Goal: Check status: Check status

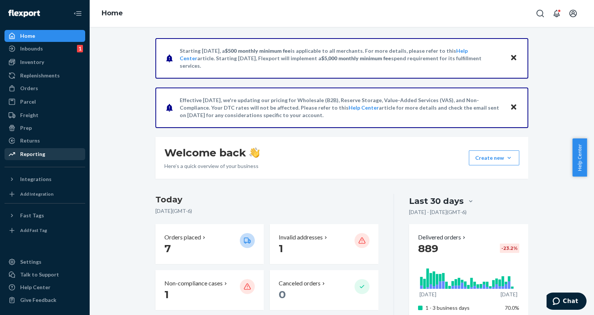
click at [35, 155] on div "Reporting" at bounding box center [32, 153] width 25 height 7
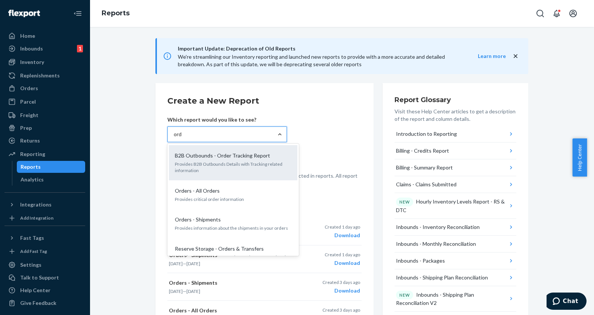
type input "orde"
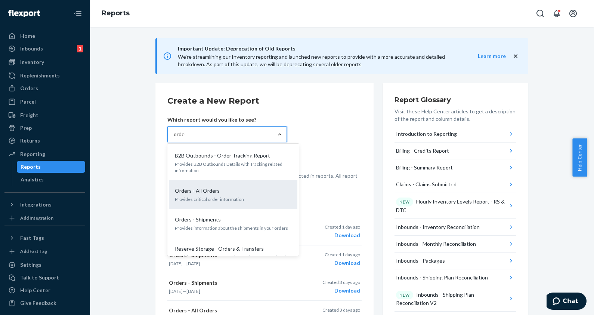
click at [232, 190] on div "Orders - All Orders" at bounding box center [232, 190] width 120 height 7
click at [185, 138] on input "orde" at bounding box center [180, 133] width 12 height 7
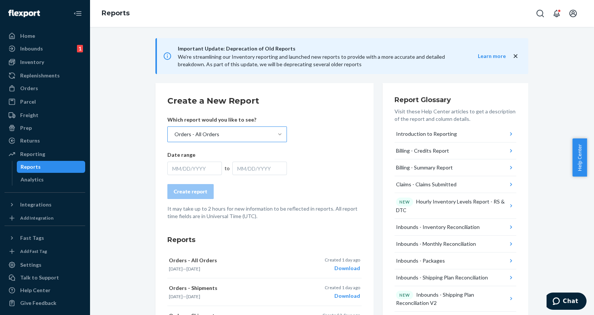
click at [198, 165] on div "MM/DD/YYYY" at bounding box center [194, 167] width 55 height 13
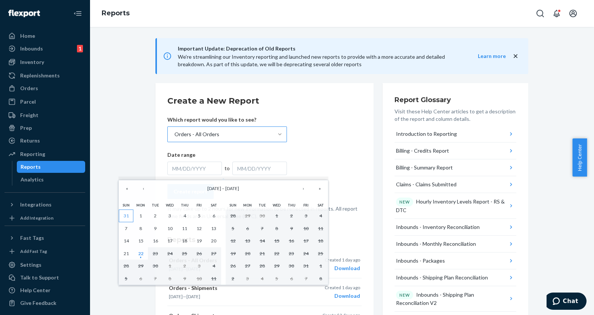
click at [131, 217] on button "31" at bounding box center [126, 215] width 15 height 13
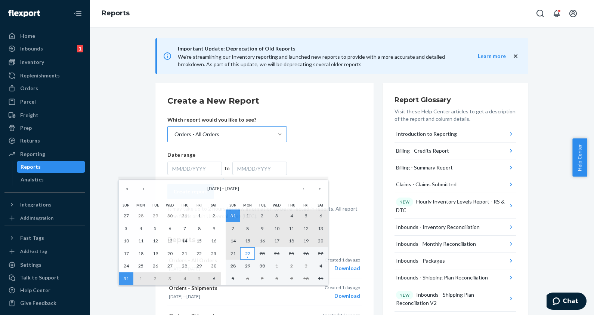
click at [246, 248] on button "22" at bounding box center [247, 253] width 15 height 13
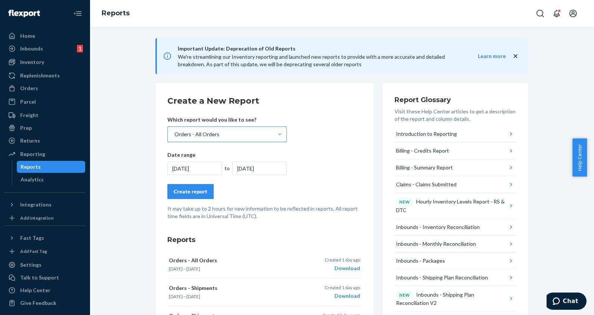
click at [174, 184] on button "Create report" at bounding box center [190, 191] width 46 height 15
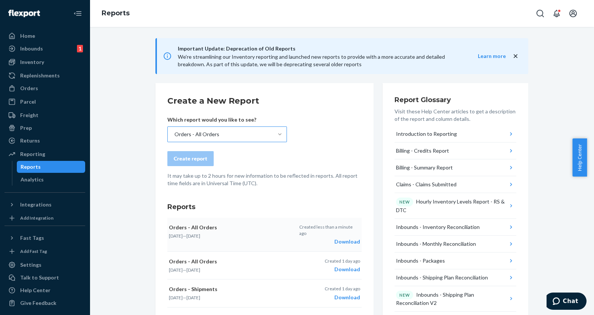
click at [337, 238] on div "Download" at bounding box center [329, 241] width 61 height 7
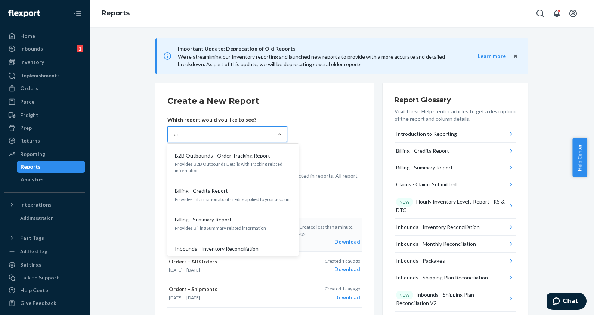
type input "ord"
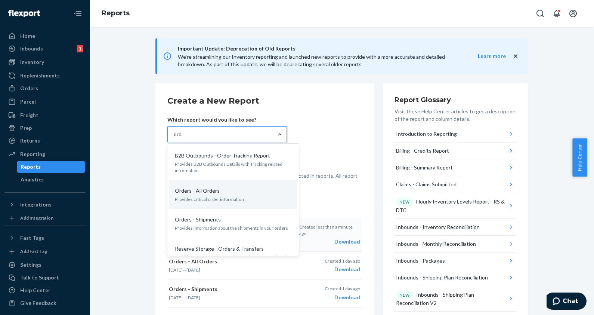
scroll to position [29, 0]
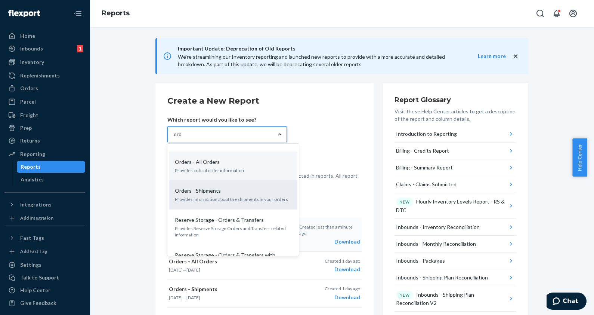
click at [191, 191] on p "Orders - Shipments" at bounding box center [198, 190] width 46 height 7
click at [182, 138] on input "ord" at bounding box center [178, 133] width 9 height 7
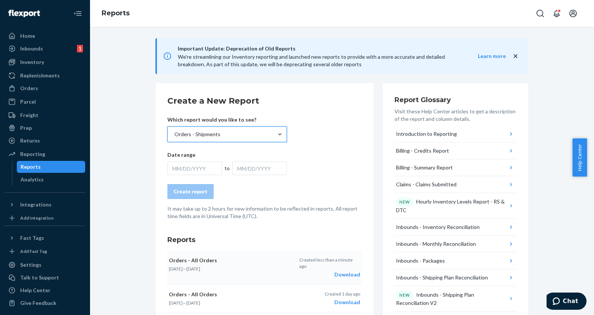
click at [204, 167] on div "MM/DD/YYYY" at bounding box center [194, 167] width 55 height 13
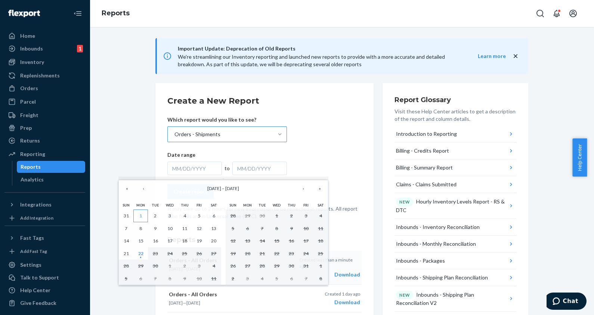
click at [144, 214] on button "1" at bounding box center [140, 215] width 15 height 13
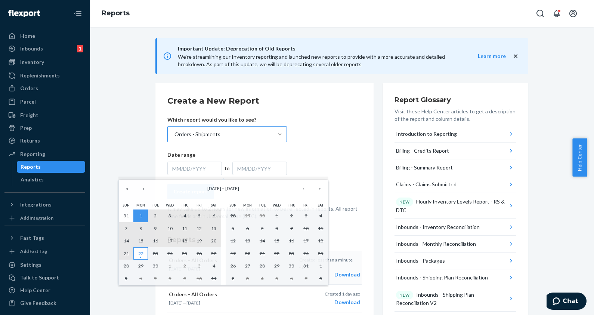
click at [144, 252] on button "22" at bounding box center [140, 253] width 15 height 13
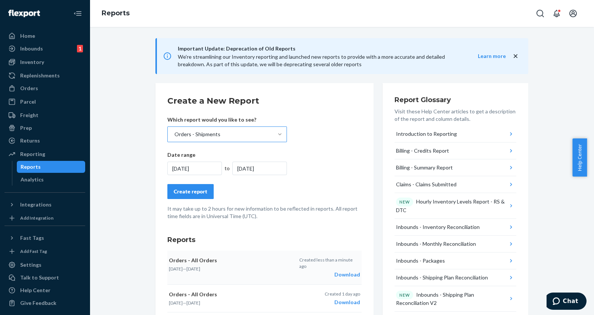
click at [184, 198] on form "Create a New Report Which report would you like to see? Orders - Shipments Date…" at bounding box center [264, 157] width 194 height 125
click at [191, 194] on div "Create report" at bounding box center [191, 191] width 34 height 7
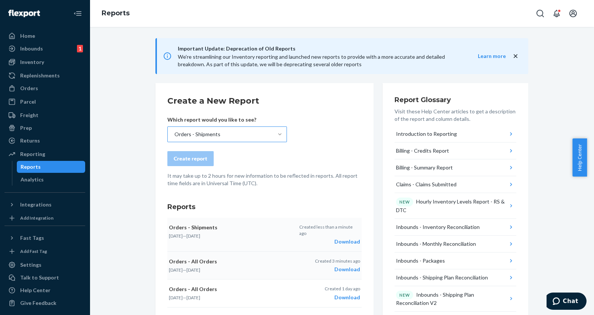
click at [339, 238] on div "Download" at bounding box center [329, 241] width 61 height 7
click at [25, 88] on div "Orders" at bounding box center [29, 87] width 18 height 7
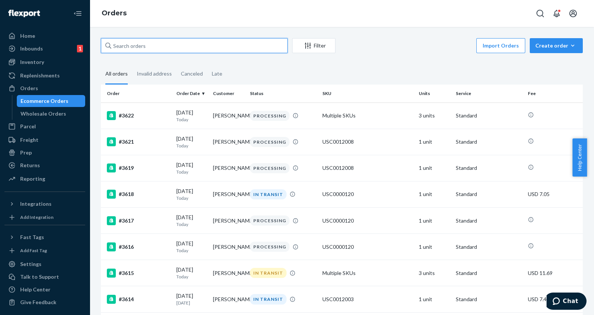
click at [153, 40] on input "text" at bounding box center [194, 45] width 187 height 15
paste input "#3553"
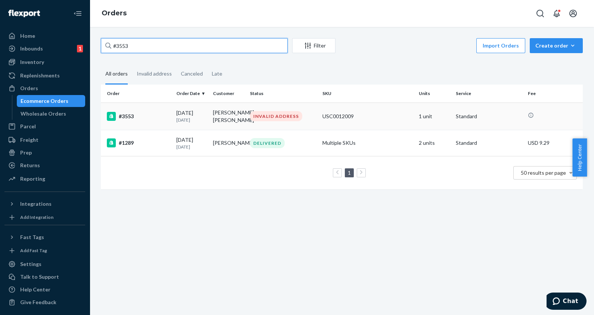
type input "#3553"
click at [374, 115] on div "USC0012009" at bounding box center [367, 115] width 90 height 7
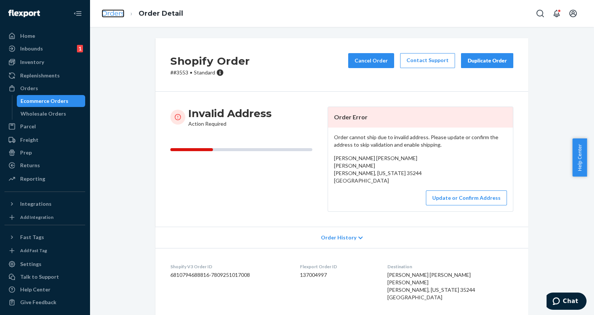
click at [116, 14] on link "Orders" at bounding box center [113, 13] width 23 height 8
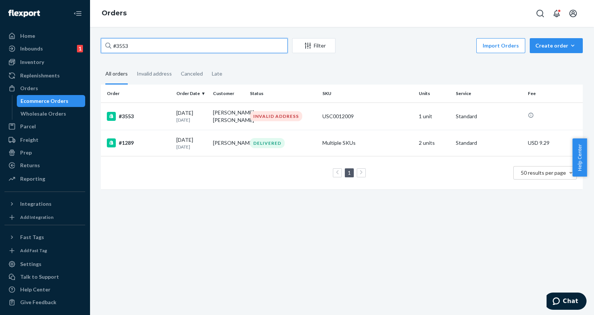
click at [187, 43] on input "#3553" at bounding box center [194, 45] width 187 height 15
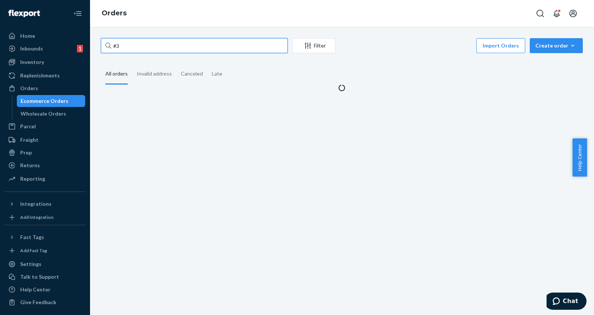
type input "#"
paste input "#3111"
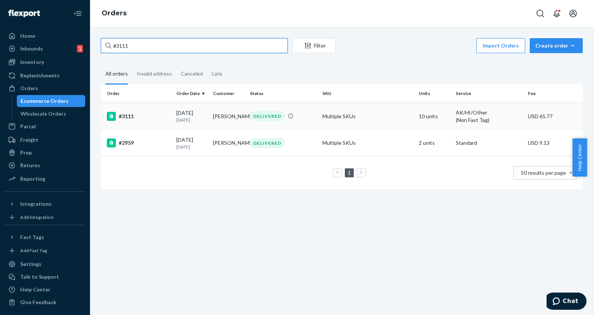
type input "#3111"
click at [161, 112] on div "#3111" at bounding box center [139, 116] width 64 height 9
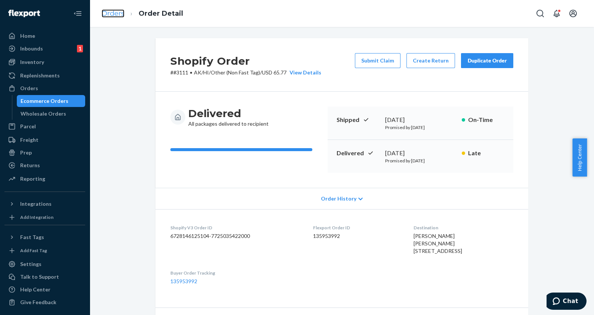
click at [113, 10] on link "Orders" at bounding box center [113, 13] width 23 height 8
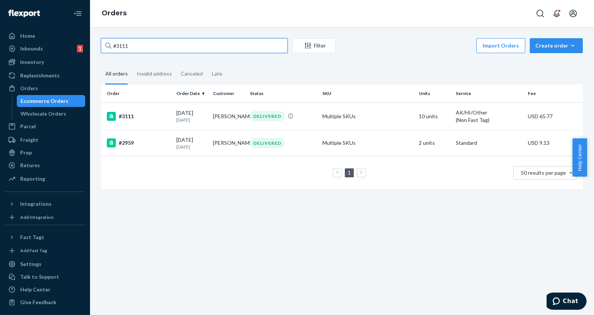
click at [143, 43] on input "#3111" at bounding box center [194, 45] width 187 height 15
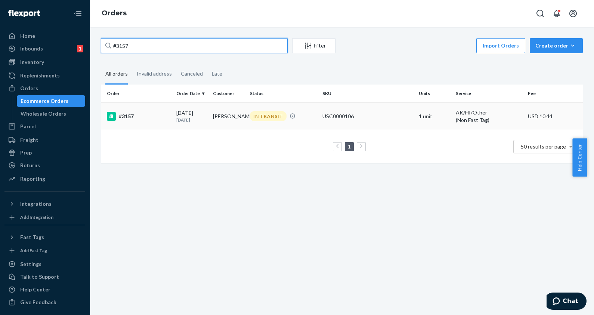
type input "#3157"
click at [356, 113] on div "USC0000106" at bounding box center [367, 115] width 90 height 7
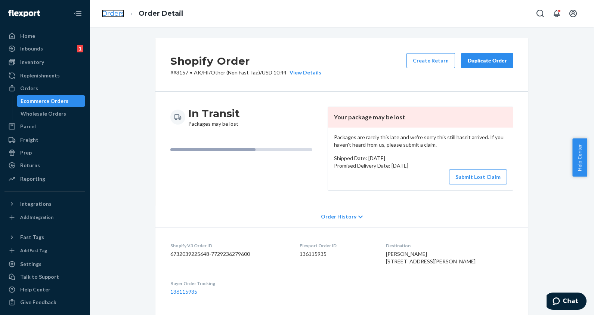
click at [113, 11] on link "Orders" at bounding box center [113, 13] width 23 height 8
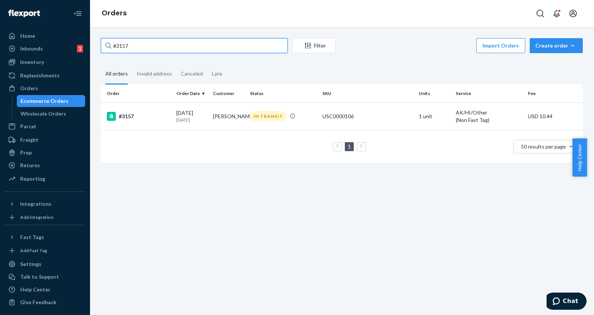
click at [171, 47] on input "#3157" at bounding box center [194, 45] width 187 height 15
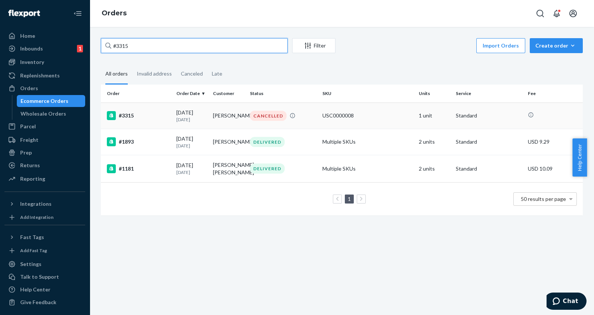
type input "#3315"
click at [370, 121] on td "USC0000008" at bounding box center [367, 115] width 96 height 26
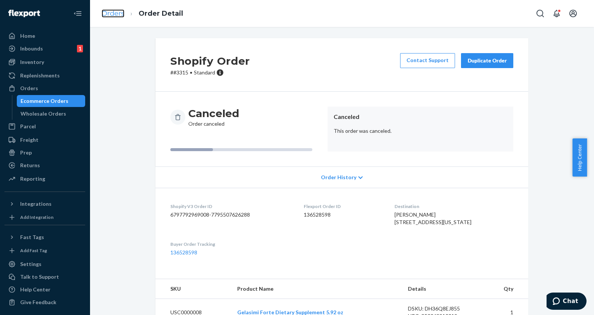
click at [109, 13] on link "Orders" at bounding box center [113, 13] width 23 height 8
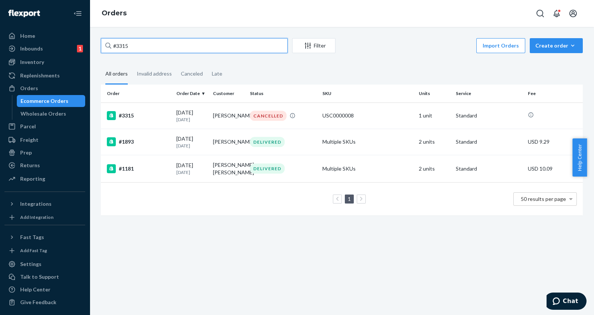
click at [164, 46] on input "#3315" at bounding box center [194, 45] width 187 height 15
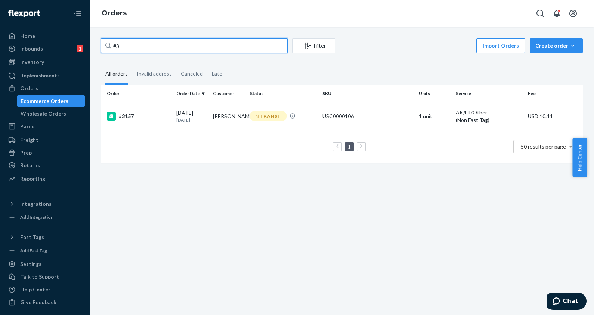
type input "#"
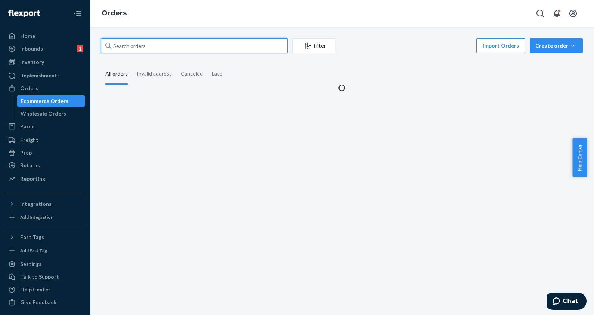
paste input "#3351"
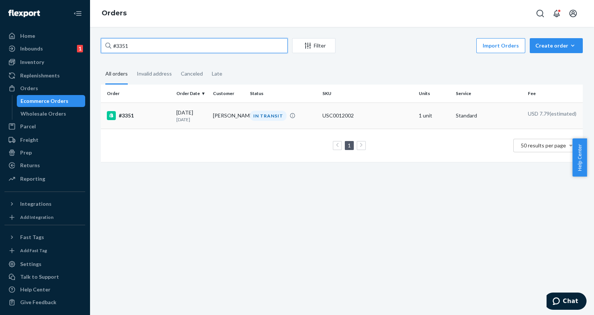
type input "#3351"
click at [138, 120] on div "#3351" at bounding box center [139, 115] width 64 height 9
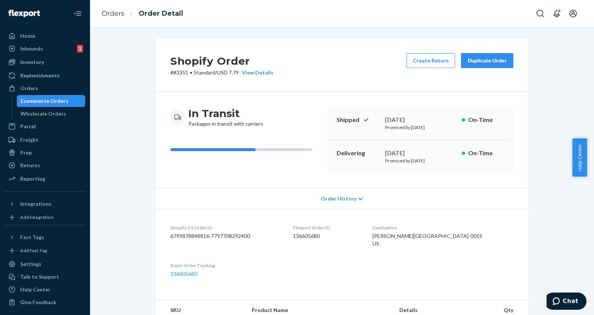
scroll to position [222, 0]
